Goal: Register for event/course

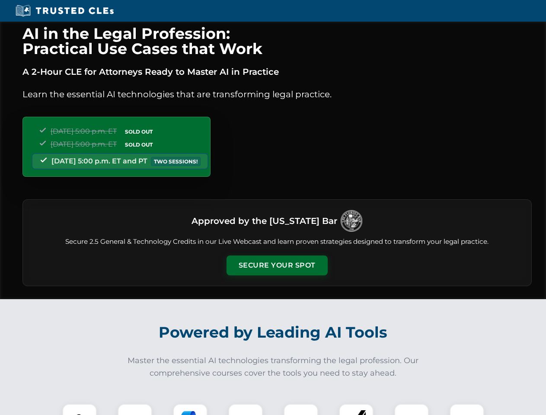
click at [277, 266] on button "Secure Your Spot" at bounding box center [277, 266] width 101 height 20
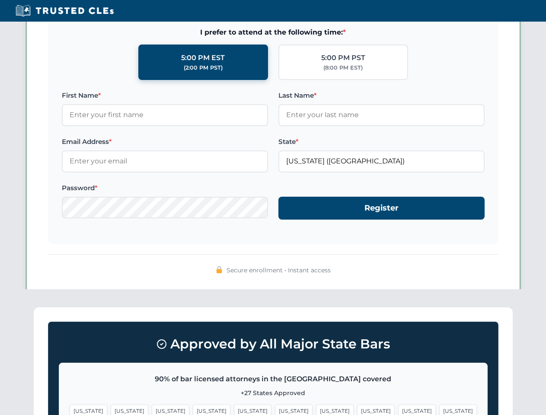
click at [275, 410] on span "[US_STATE]" at bounding box center [294, 411] width 38 height 13
click at [316, 410] on span "[US_STATE]" at bounding box center [335, 411] width 38 height 13
click at [398, 410] on span "[US_STATE]" at bounding box center [417, 411] width 38 height 13
